Goal: Entertainment & Leisure: Consume media (video, audio)

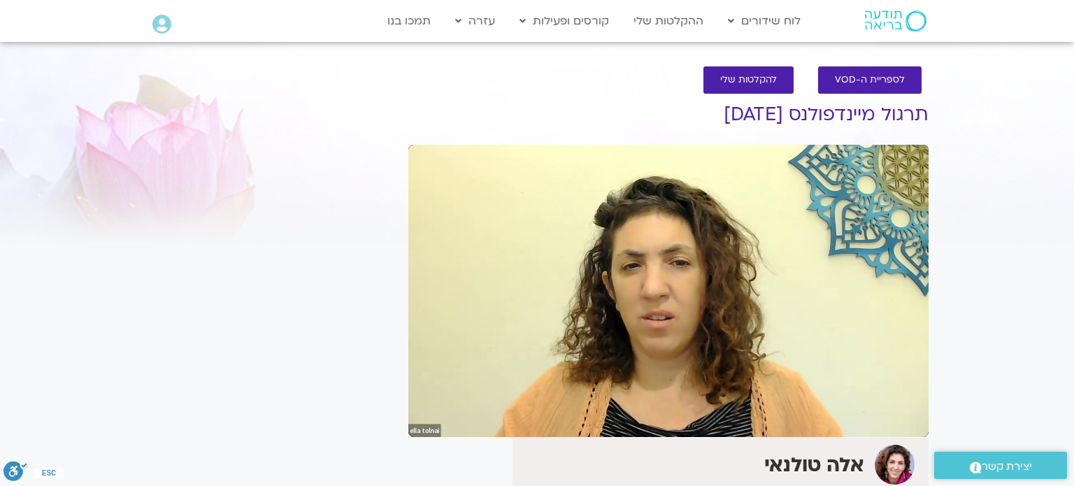
type input "3760"
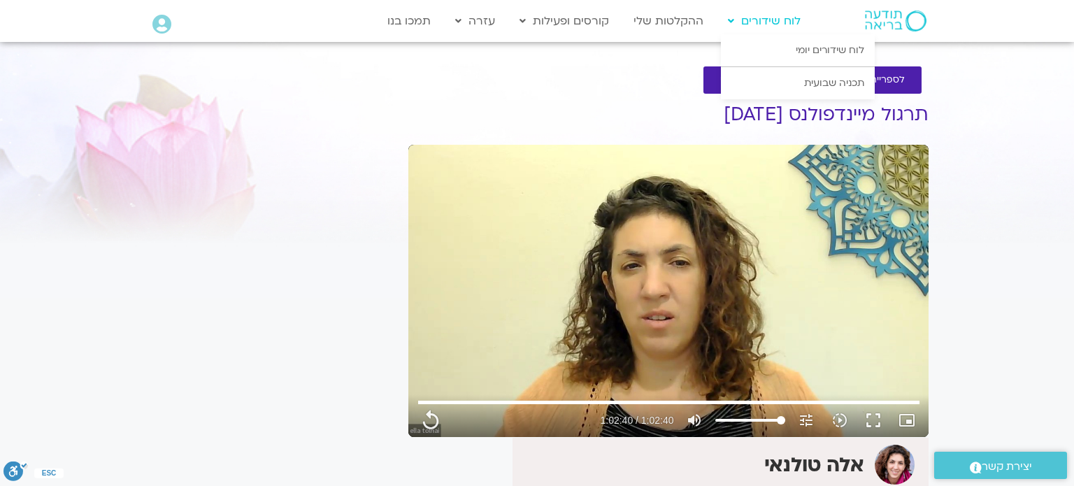
click at [776, 24] on link "לוח שידורים" at bounding box center [764, 21] width 87 height 27
click at [807, 48] on link "לוח שידורים יומי" at bounding box center [798, 50] width 154 height 32
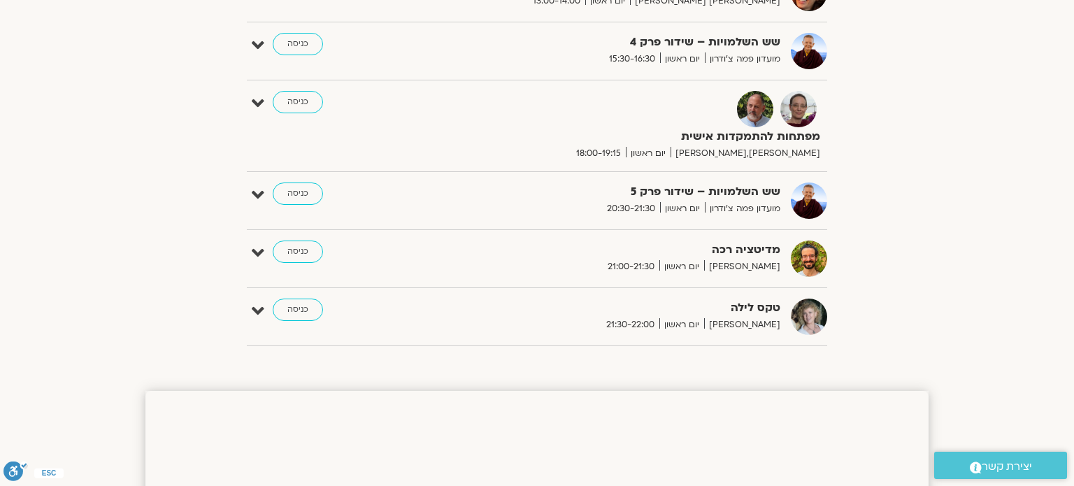
scroll to position [727, 0]
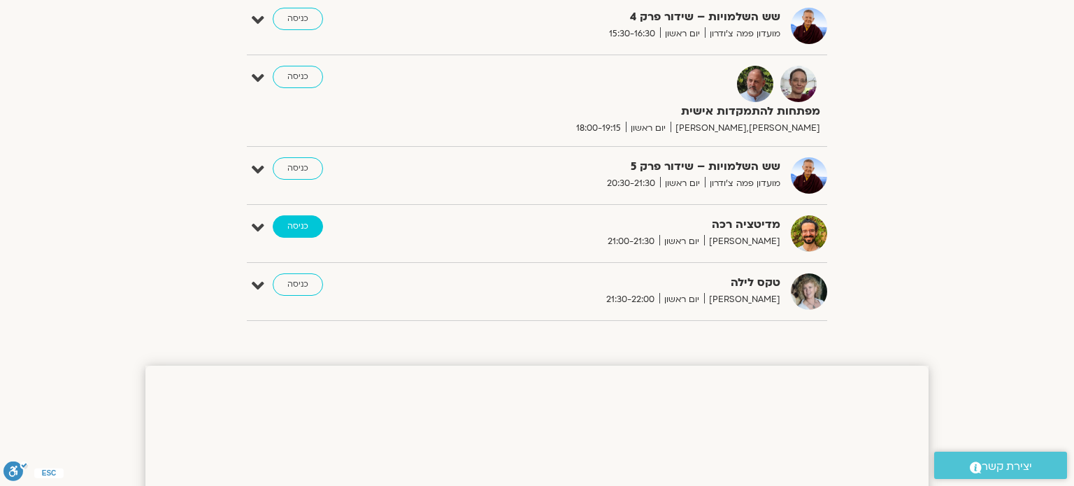
click at [291, 226] on link "כניסה" at bounding box center [298, 226] width 50 height 22
